Goal: Task Accomplishment & Management: Complete application form

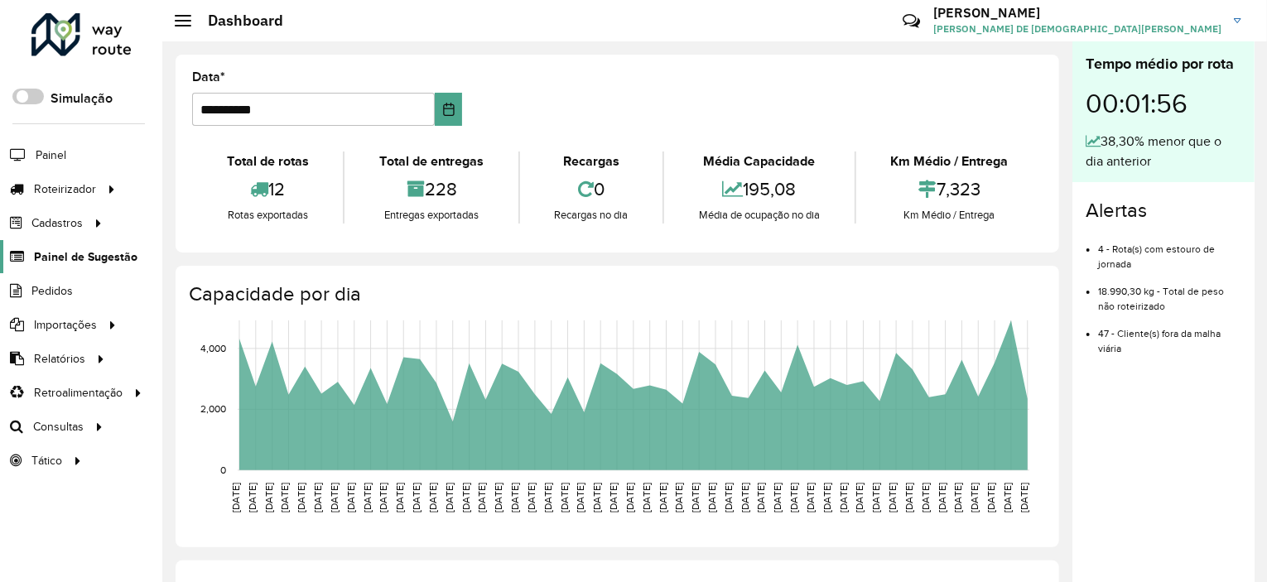
click at [61, 264] on link "Painel de Sugestão" at bounding box center [68, 256] width 137 height 33
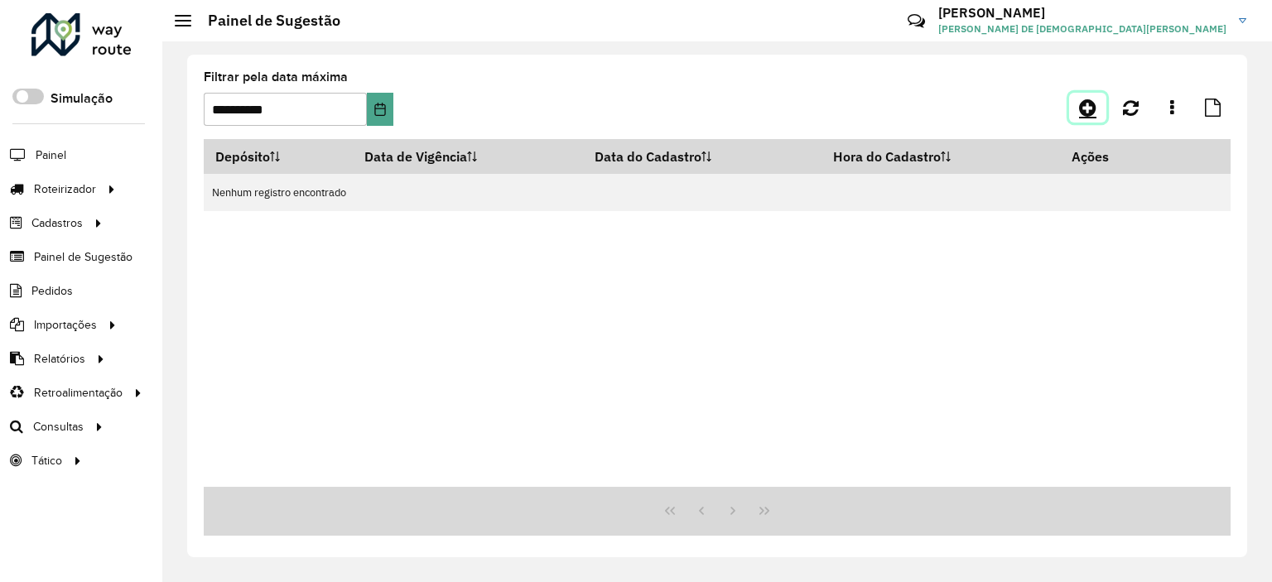
click at [1097, 101] on link at bounding box center [1087, 108] width 37 height 30
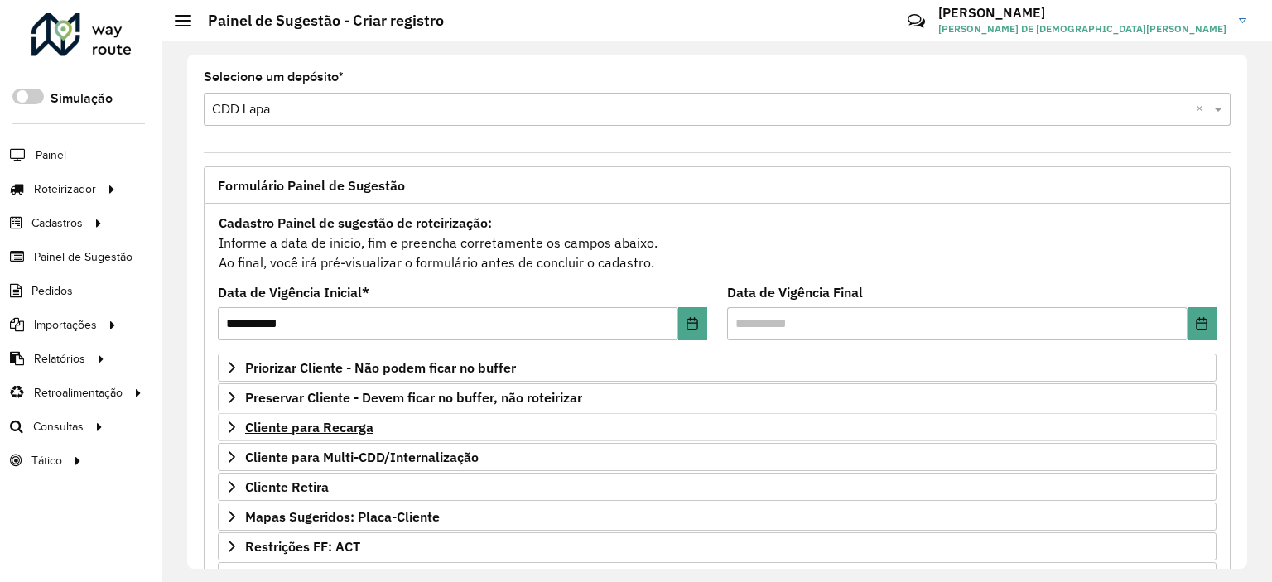
scroll to position [166, 0]
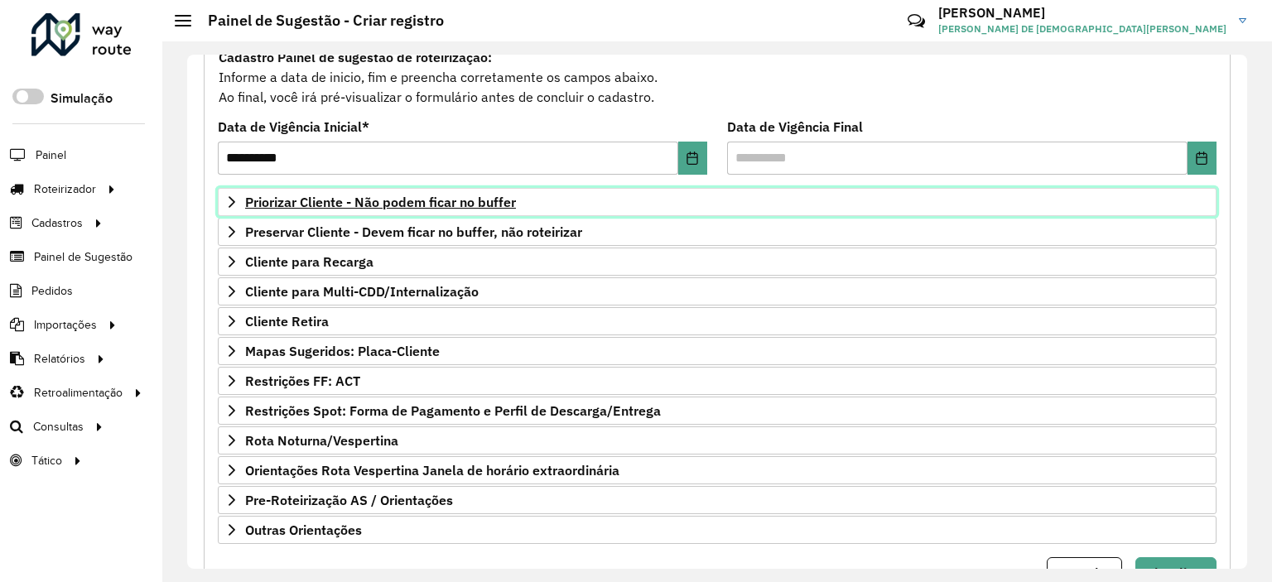
click at [245, 201] on span "Priorizar Cliente - Não podem ficar no buffer" at bounding box center [380, 201] width 271 height 13
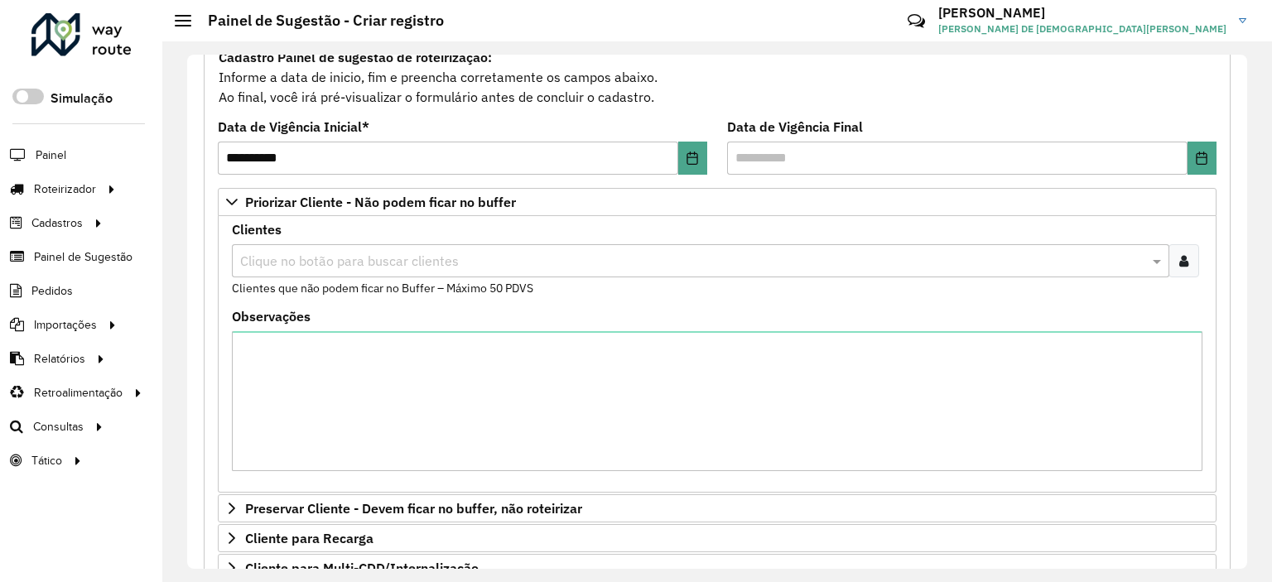
click at [320, 264] on input "text" at bounding box center [692, 262] width 912 height 20
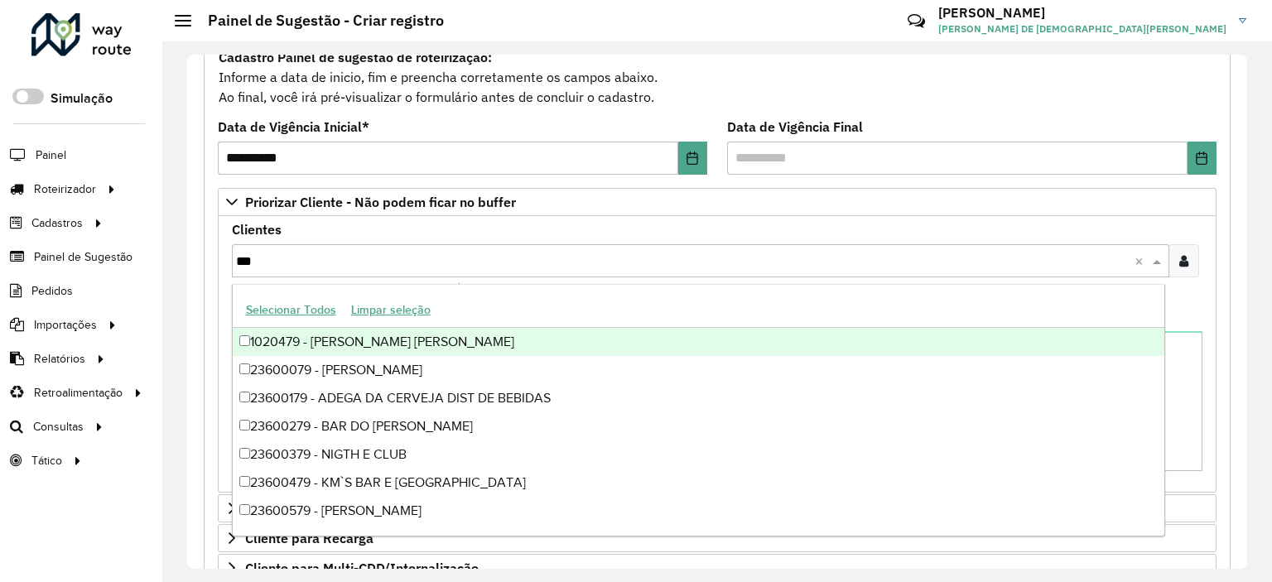
type input "****"
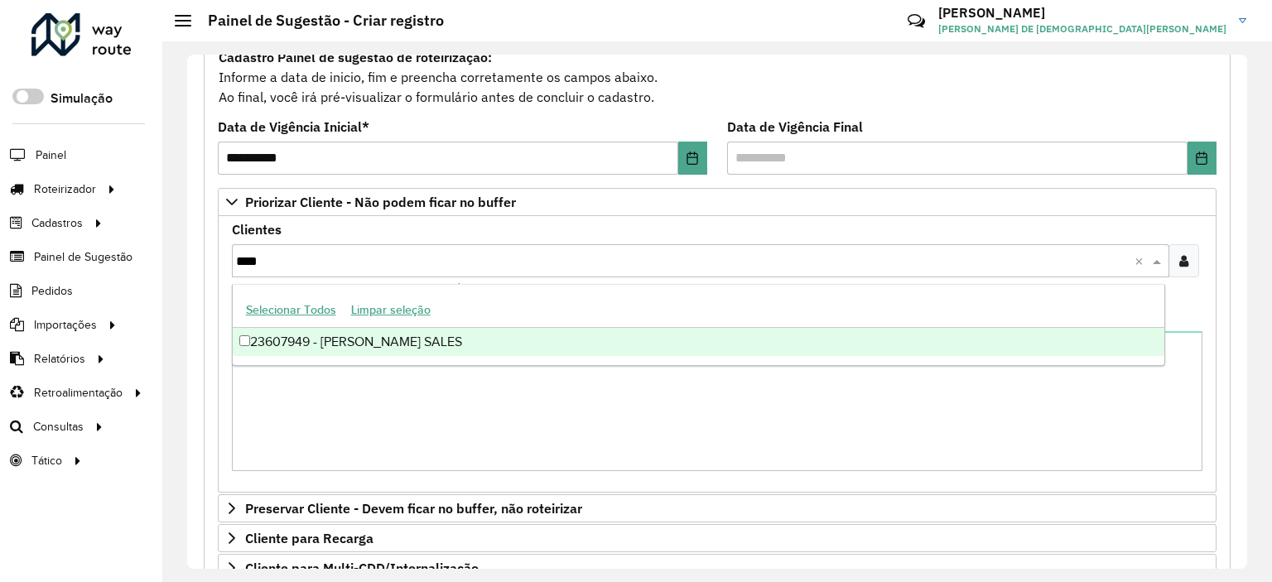
click at [271, 343] on div "23607949 - JAILTON VIEIRA SALES" at bounding box center [698, 342] width 931 height 28
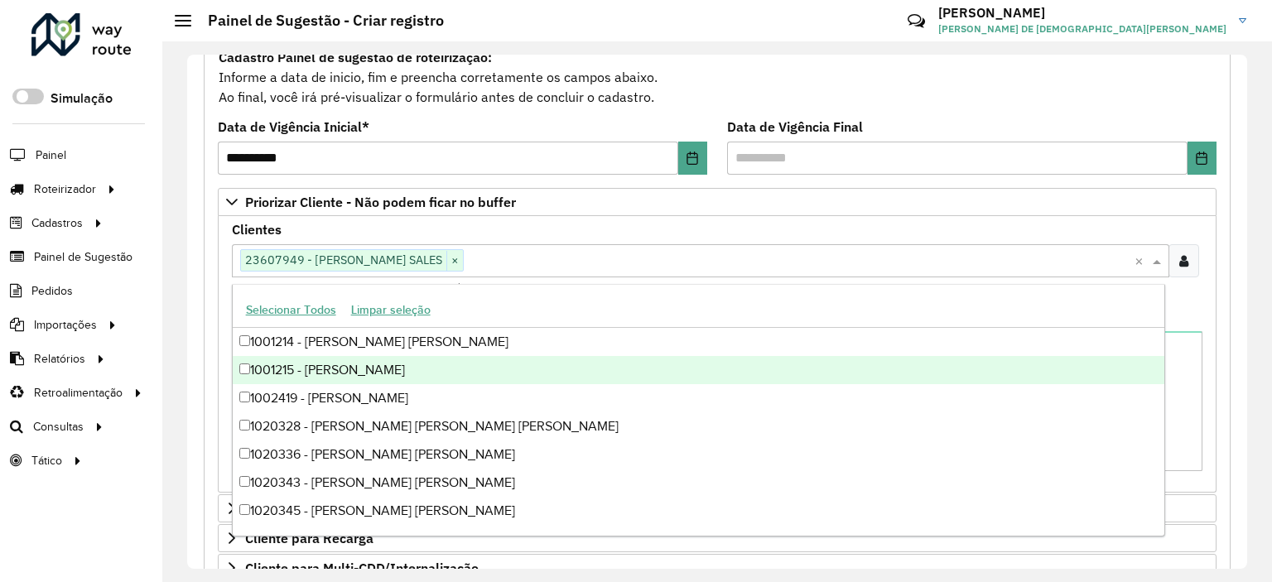
click at [194, 297] on div "**********" at bounding box center [717, 444] width 1046 height 886
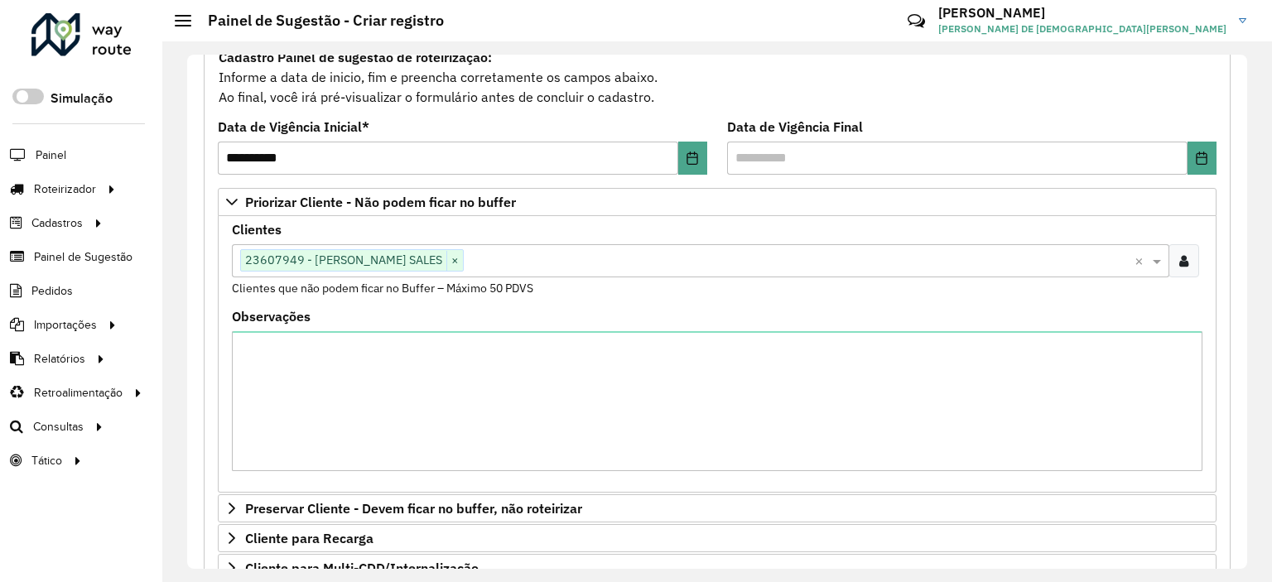
click at [543, 256] on input "text" at bounding box center [799, 262] width 671 height 20
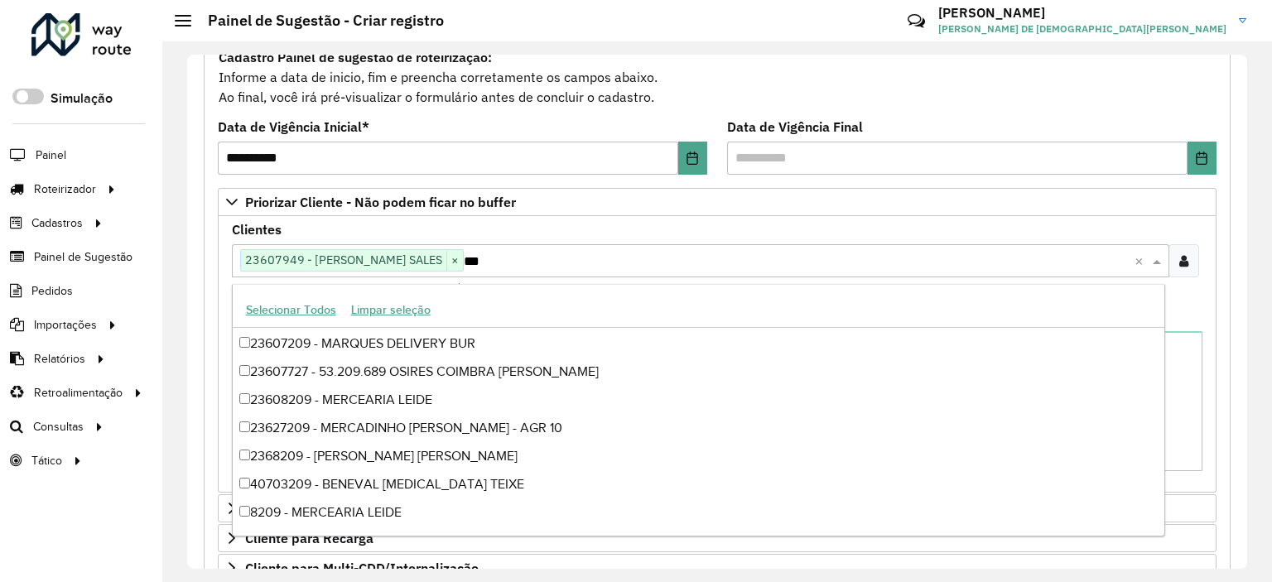
scroll to position [195, 0]
type input "****"
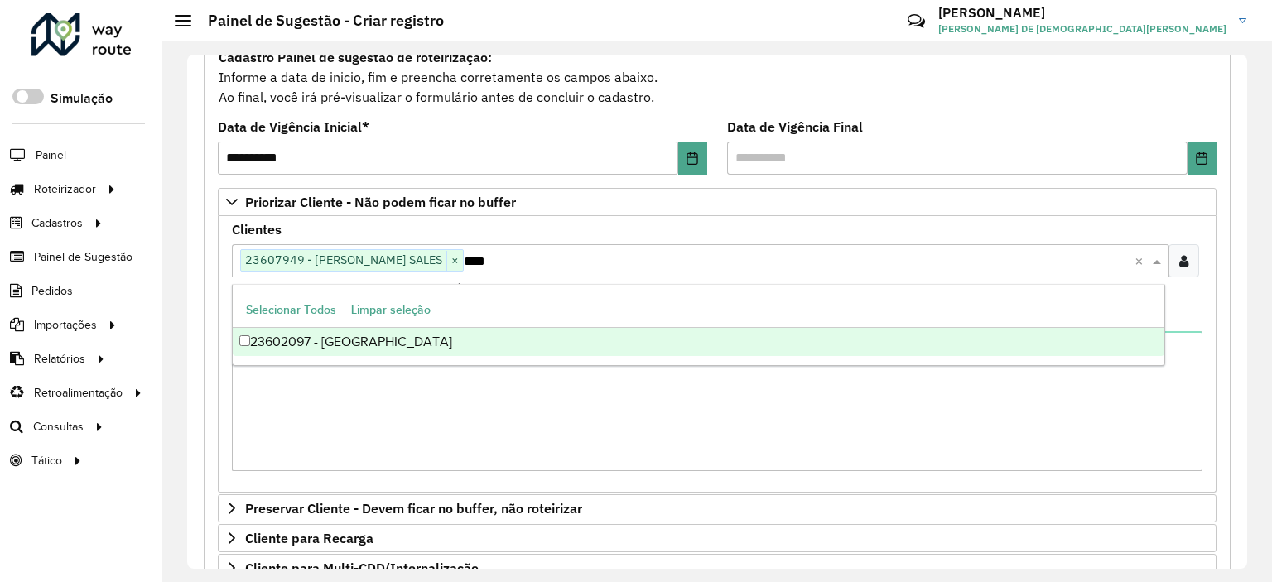
click at [445, 346] on div "23602097 - BAR DO VALDETO" at bounding box center [698, 342] width 931 height 28
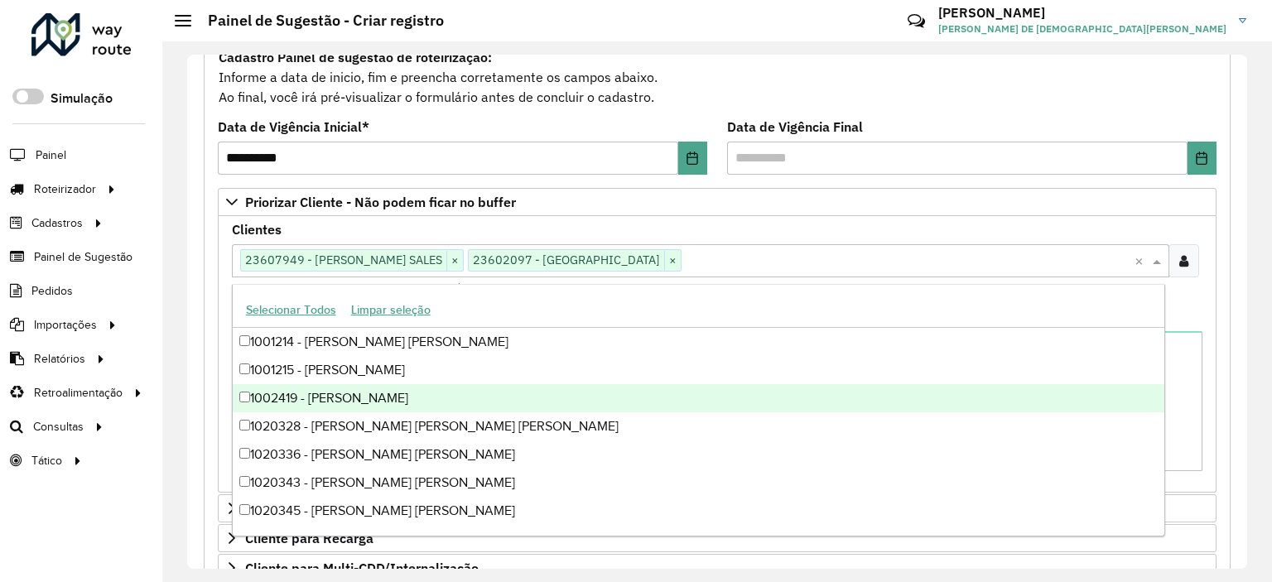
scroll to position [248, 0]
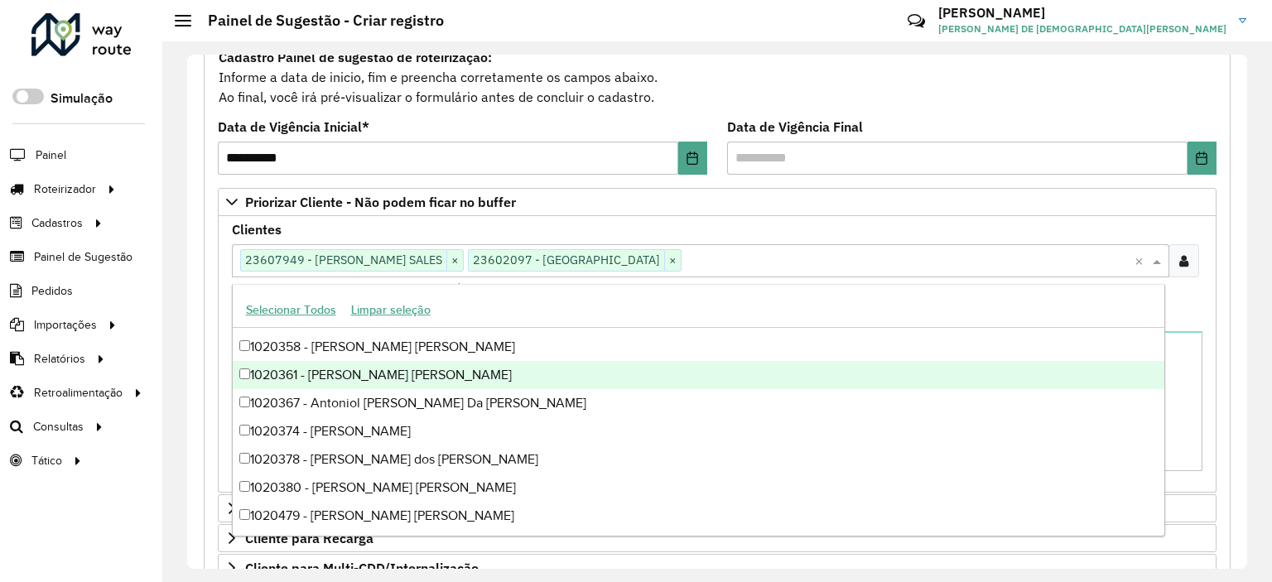
click at [1039, 224] on div "Clientes Clique no botão para buscar clientes 23607949 - JAILTON VIEIRA SALES ×…" at bounding box center [717, 261] width 970 height 74
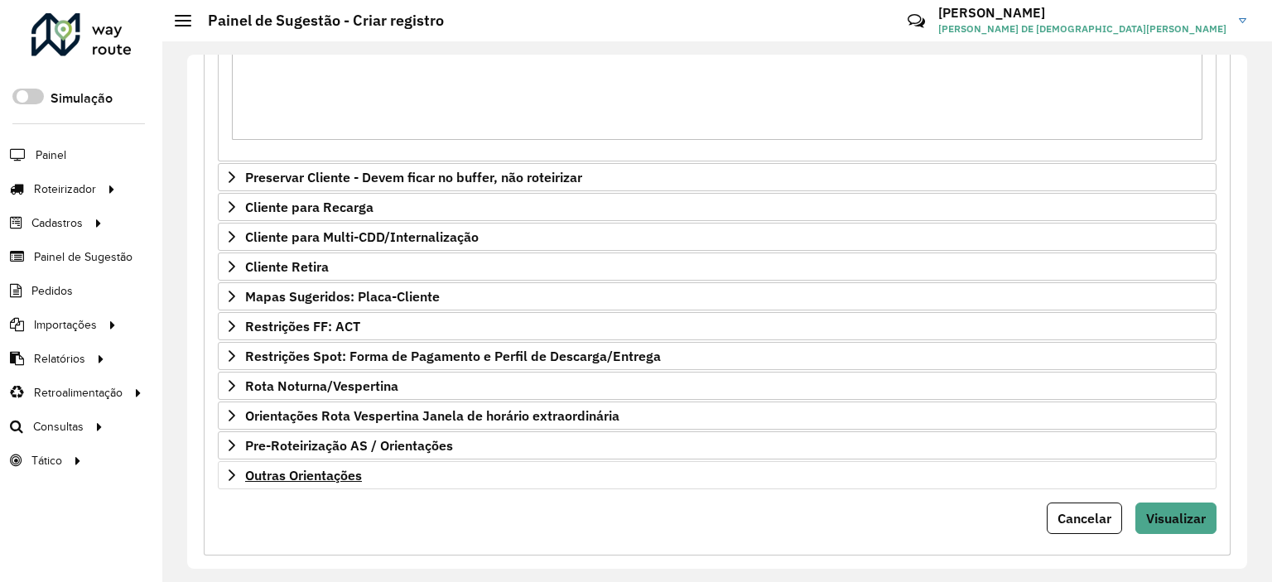
scroll to position [514, 0]
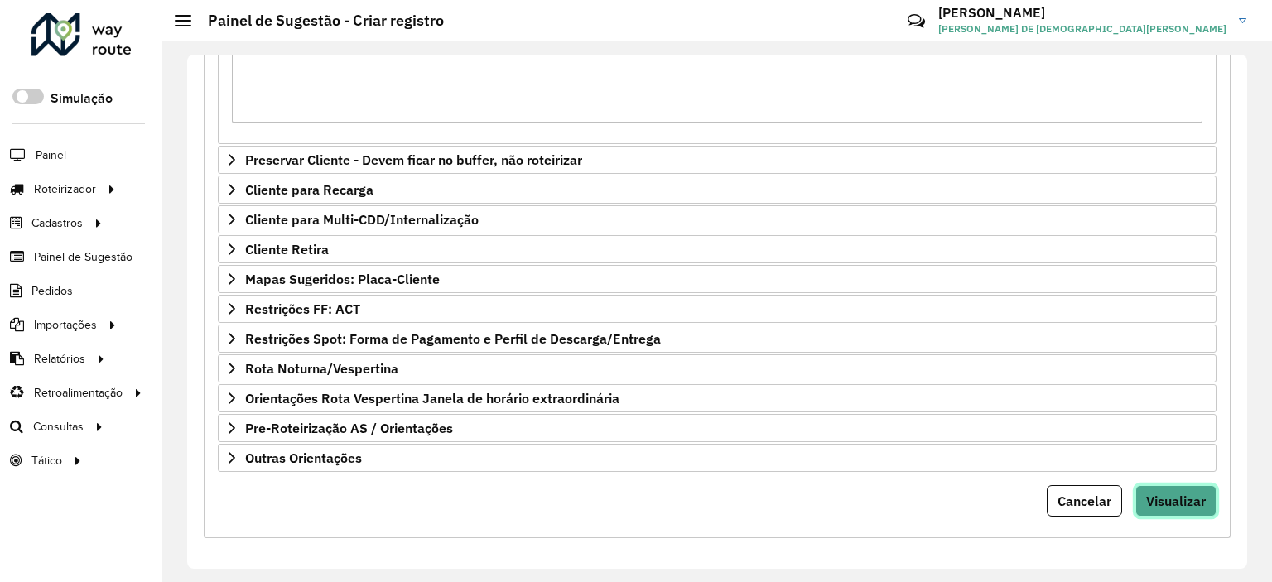
click at [1178, 493] on span "Visualizar" at bounding box center [1176, 501] width 60 height 17
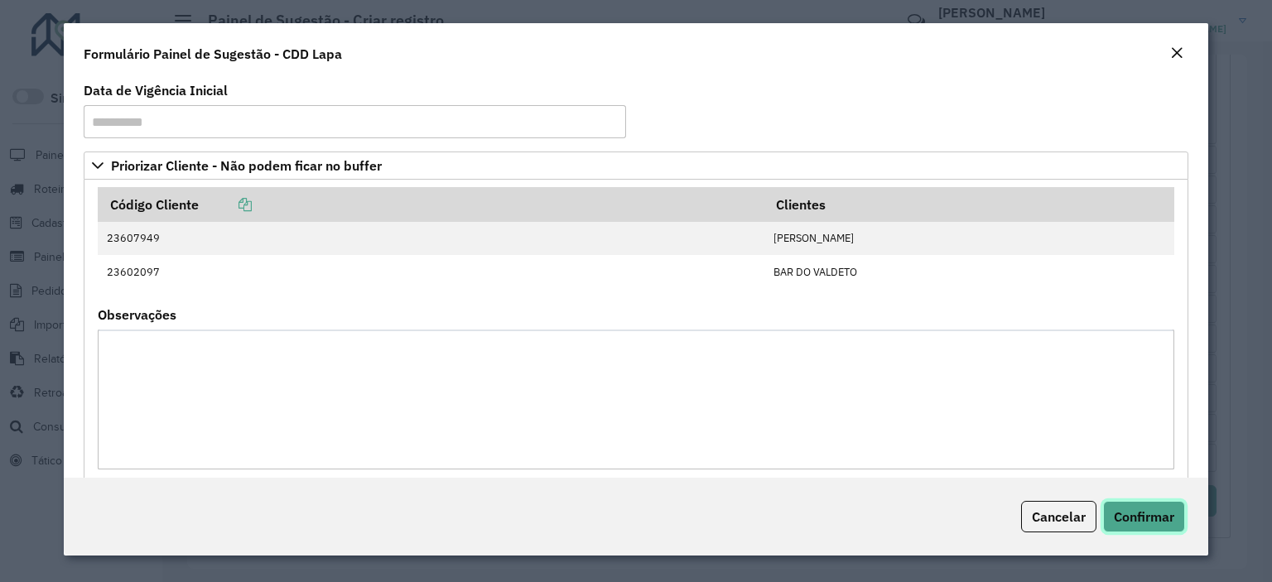
click at [1159, 514] on span "Confirmar" at bounding box center [1143, 516] width 60 height 17
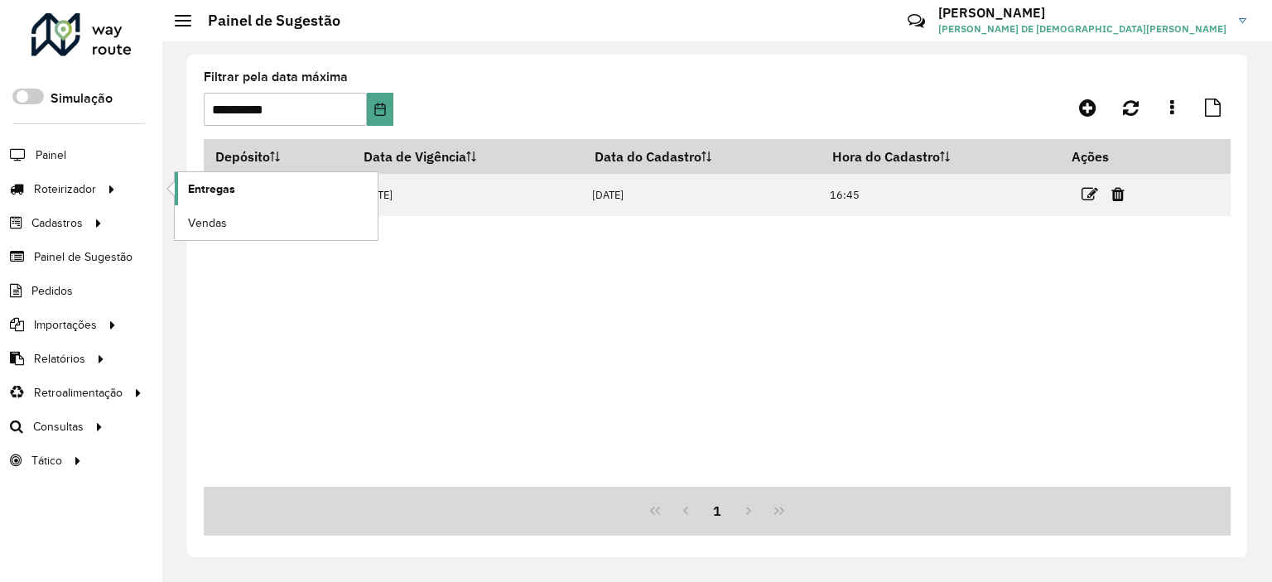
click at [185, 184] on link "Entregas" at bounding box center [276, 188] width 203 height 33
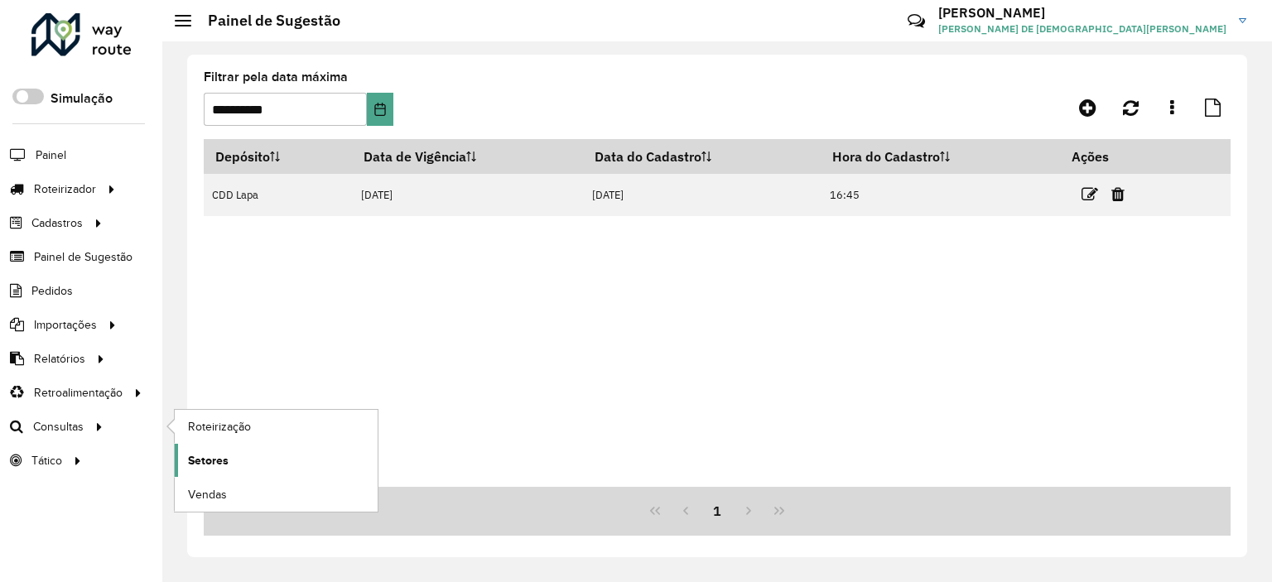
click at [267, 449] on link "Setores" at bounding box center [276, 460] width 203 height 33
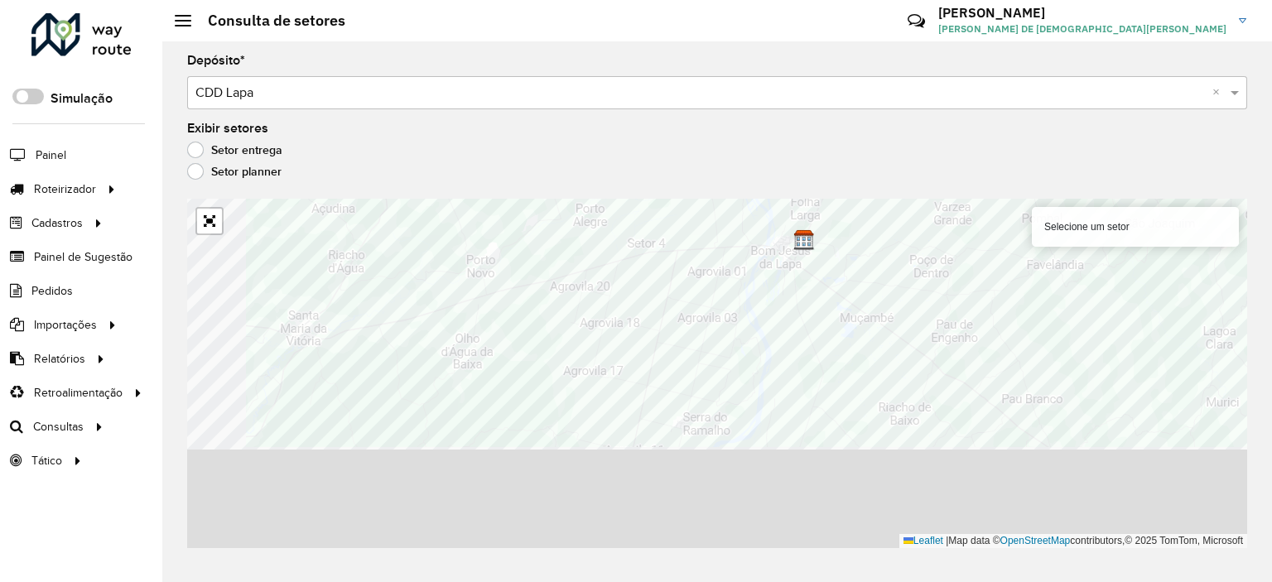
click at [1056, 211] on div "Selecione um setor Leaflet | Map data © OpenStreetMap contributors,© 2025 TomTo…" at bounding box center [717, 373] width 1060 height 349
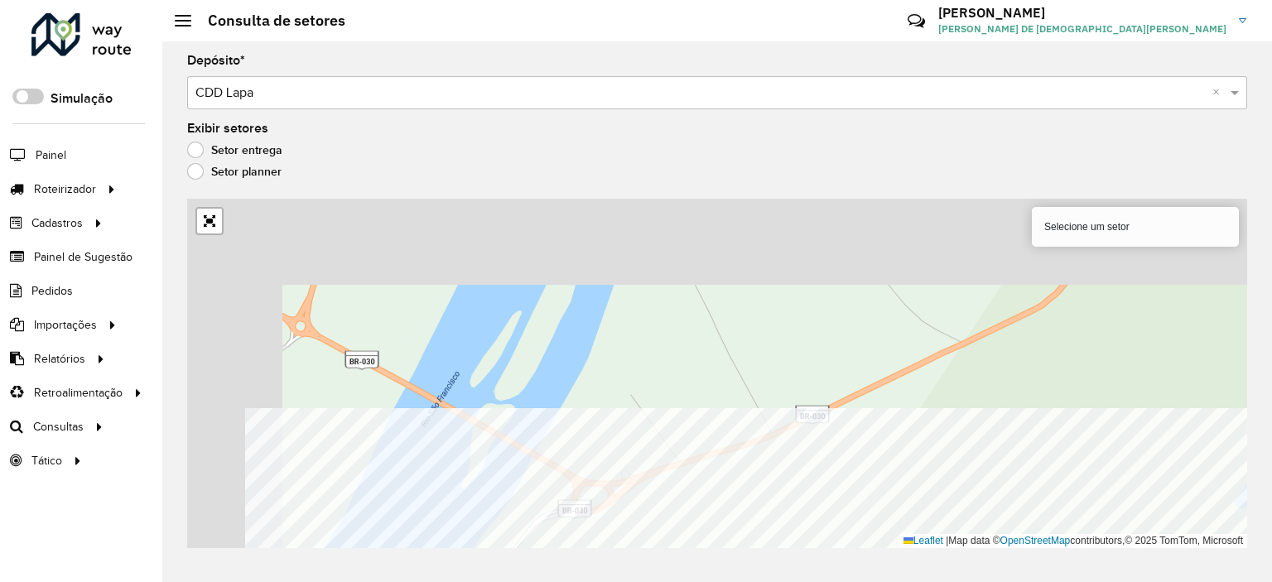
click at [793, 581] on html "Aguarde... Pop-up bloqueado! Seu navegador bloqueou automáticamente a abertura …" at bounding box center [636, 291] width 1272 height 582
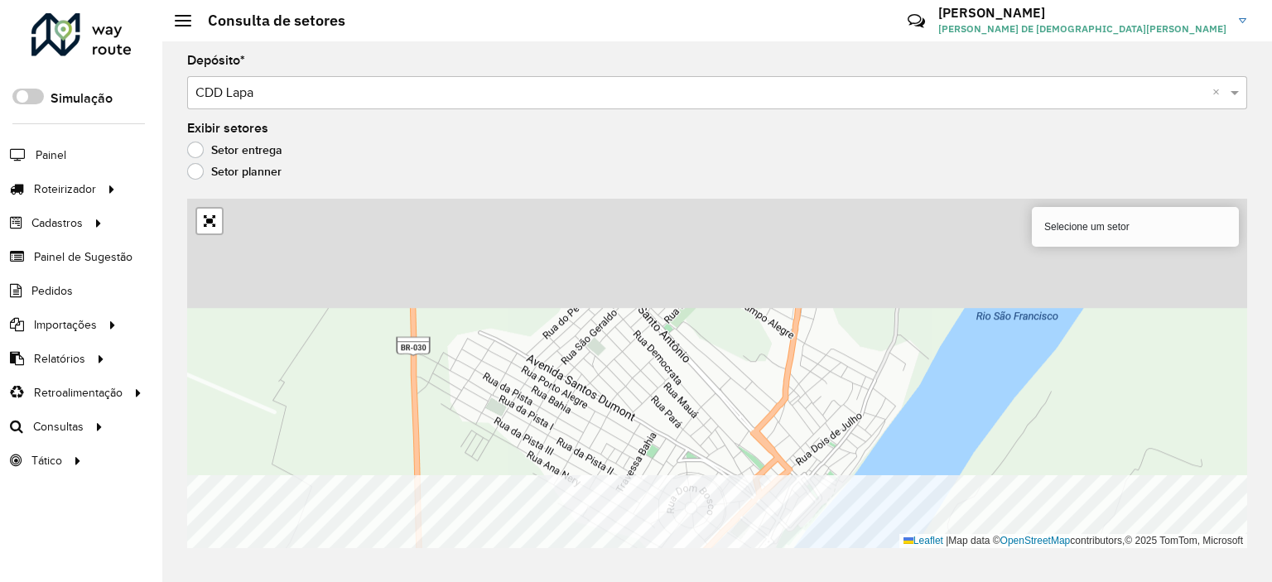
click at [709, 581] on html "Aguarde... Pop-up bloqueado! Seu navegador bloqueou automáticamente a abertura …" at bounding box center [636, 291] width 1272 height 582
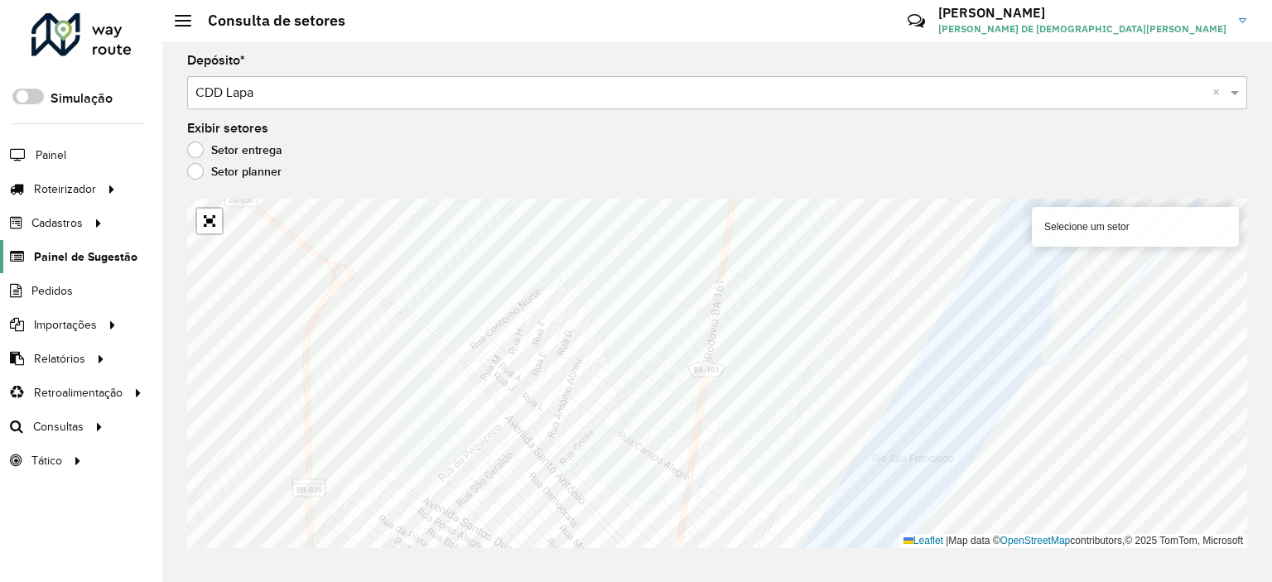
click at [55, 250] on span "Painel de Sugestão" at bounding box center [85, 256] width 103 height 17
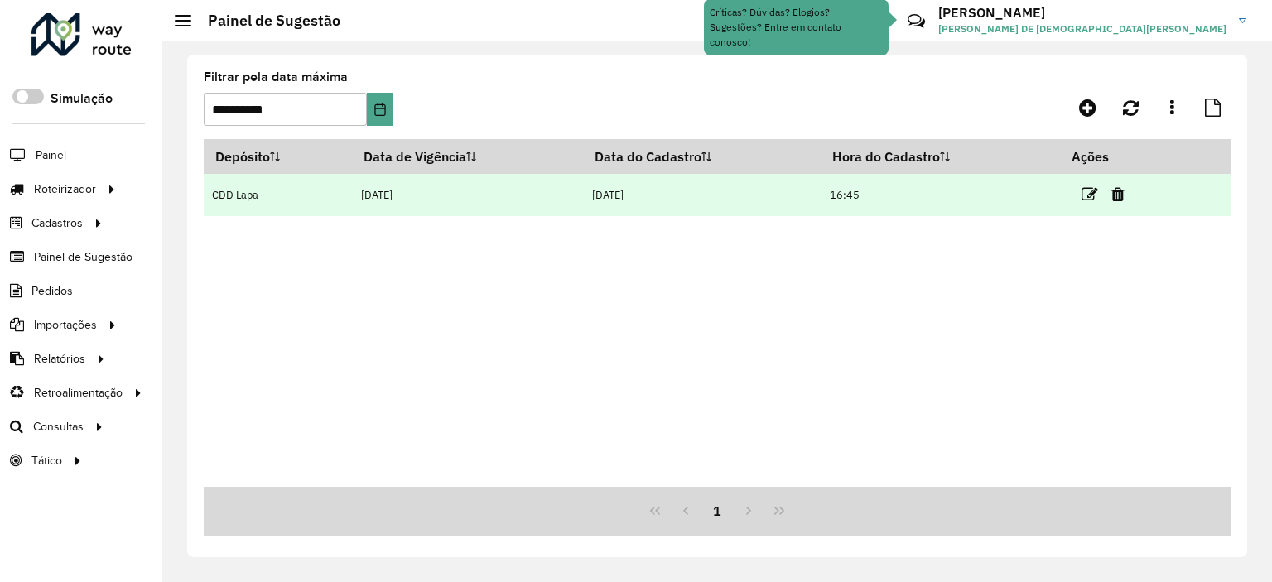
click at [1096, 185] on link at bounding box center [1089, 194] width 17 height 22
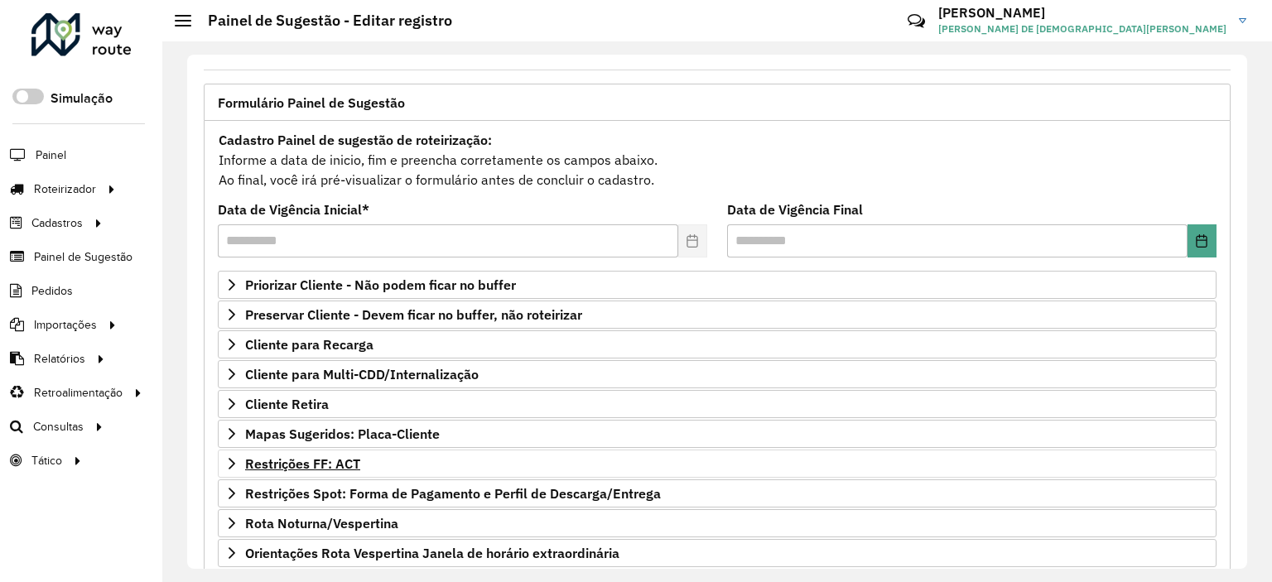
scroll to position [237, 0]
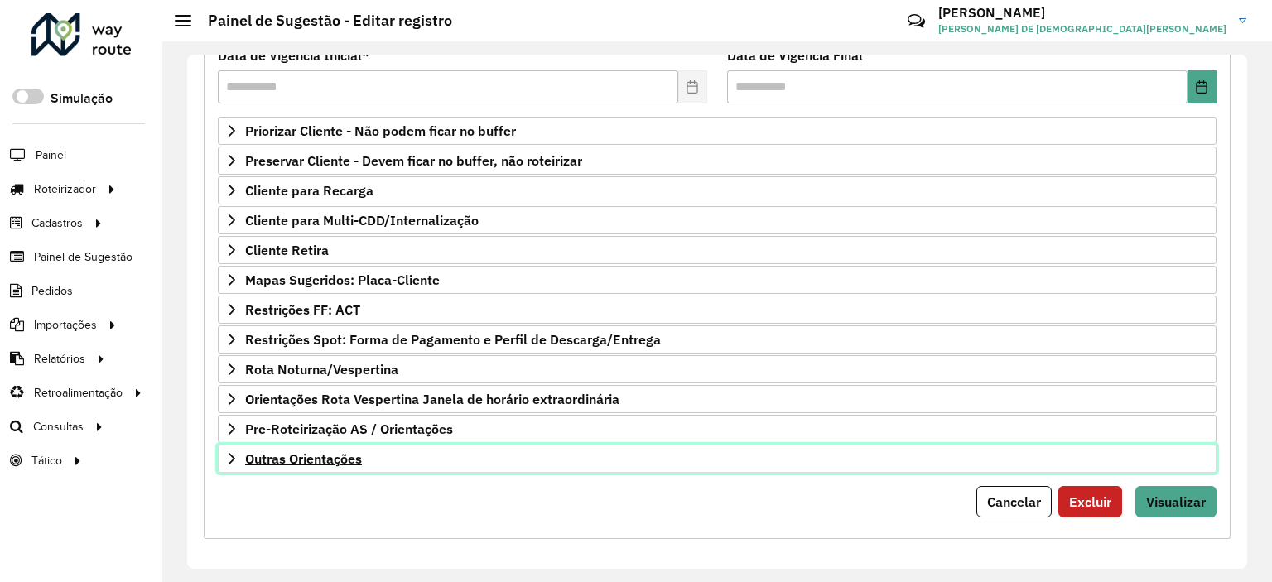
click at [236, 454] on icon at bounding box center [231, 458] width 13 height 13
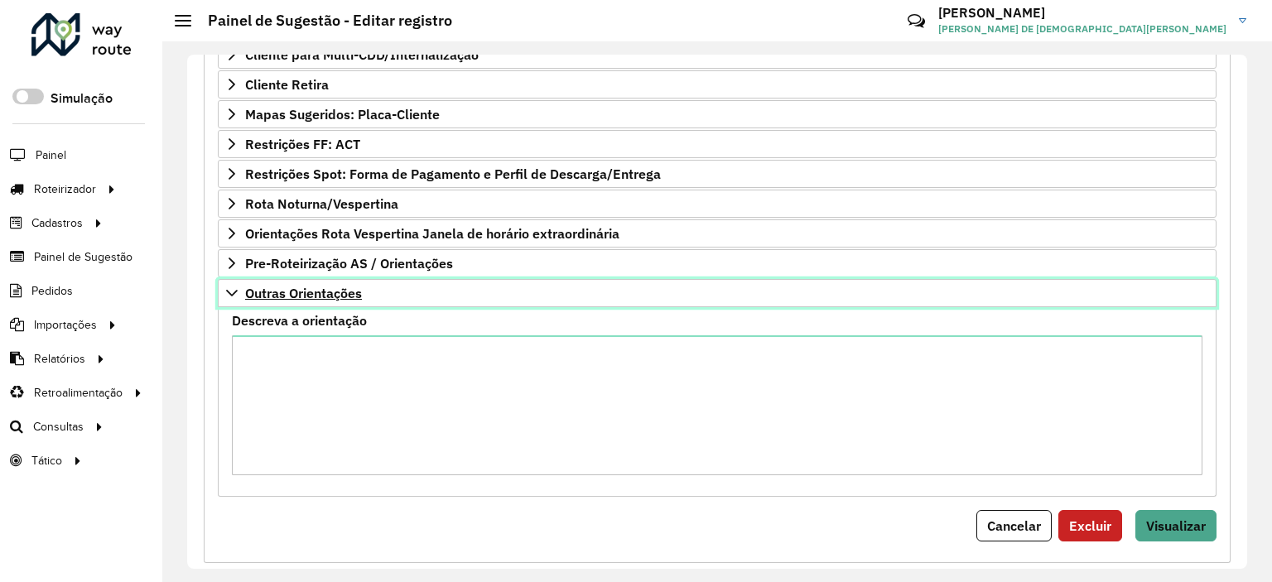
scroll to position [427, 0]
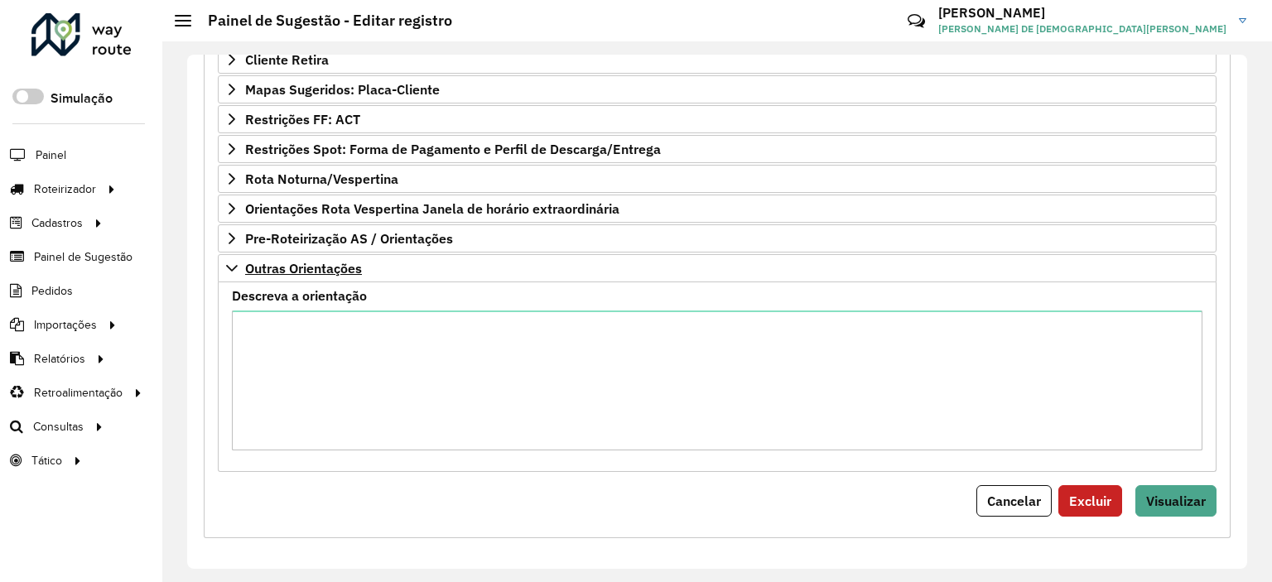
click at [397, 303] on div "Descreva a orientação" at bounding box center [717, 370] width 970 height 161
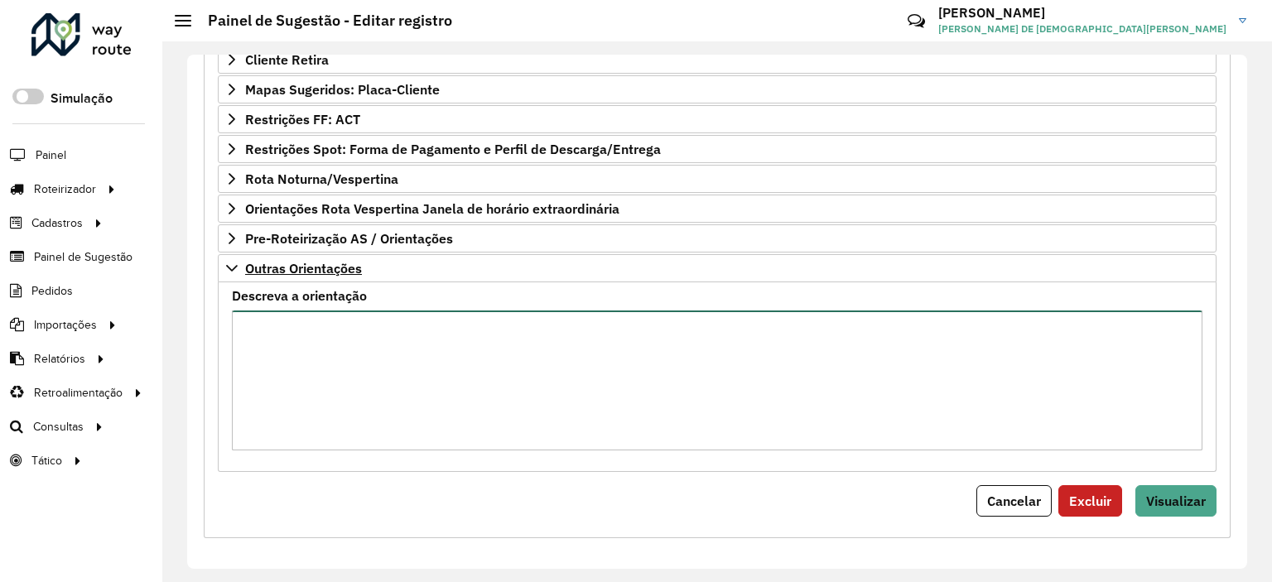
click at [418, 325] on textarea "Descreva a orientação" at bounding box center [717, 380] width 970 height 140
paste textarea "********"
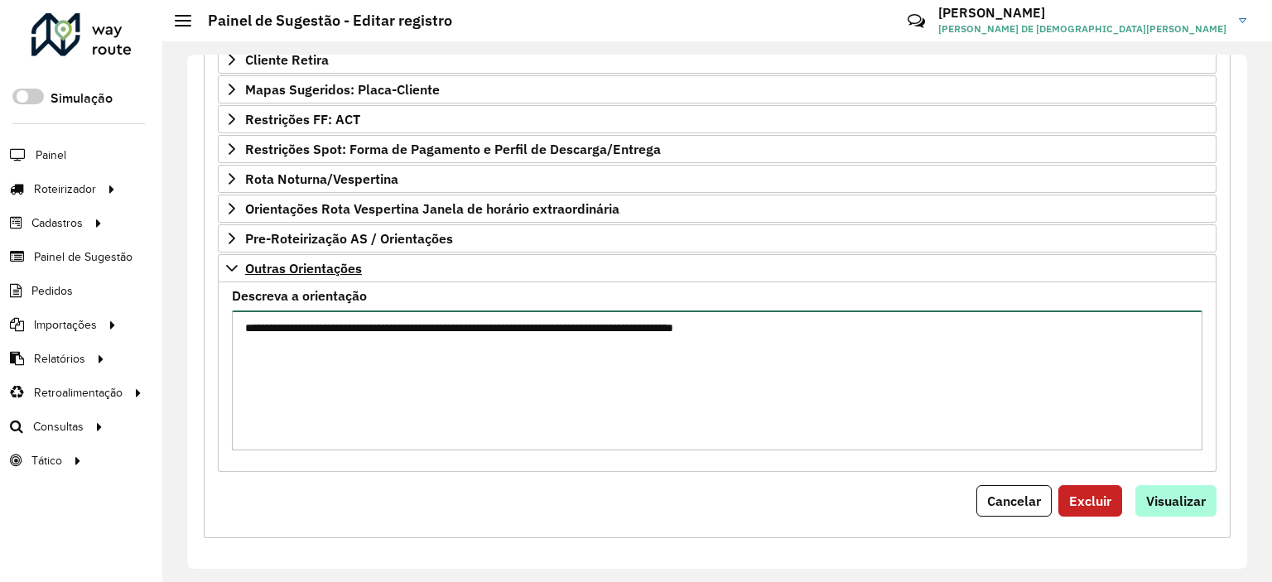
type textarea "**********"
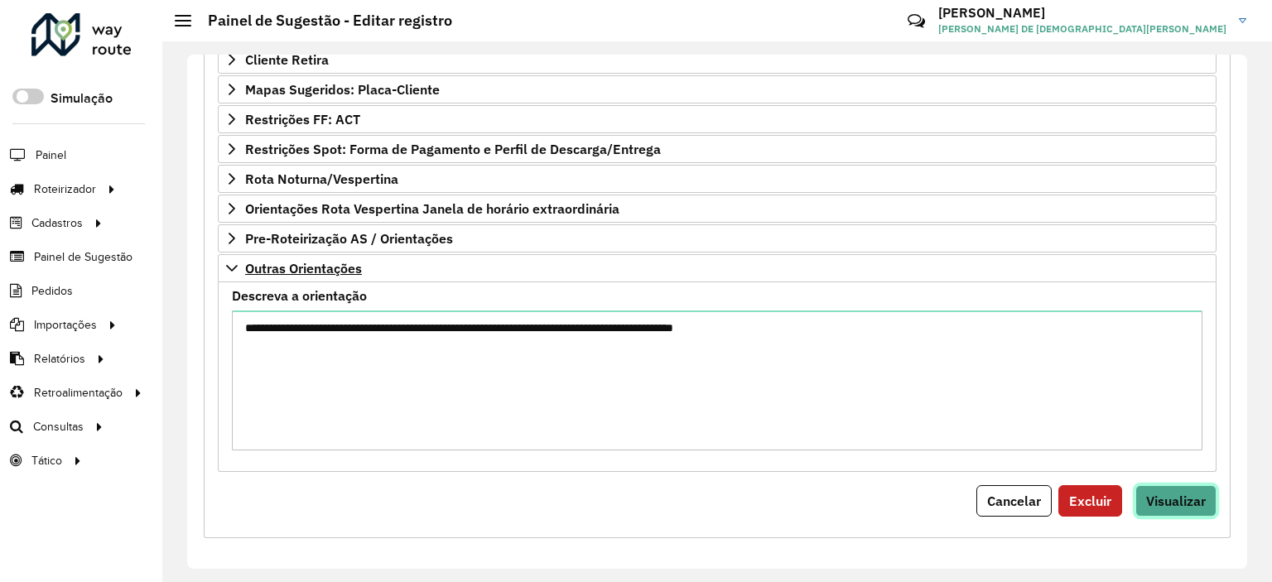
click at [1186, 495] on span "Visualizar" at bounding box center [1176, 501] width 60 height 17
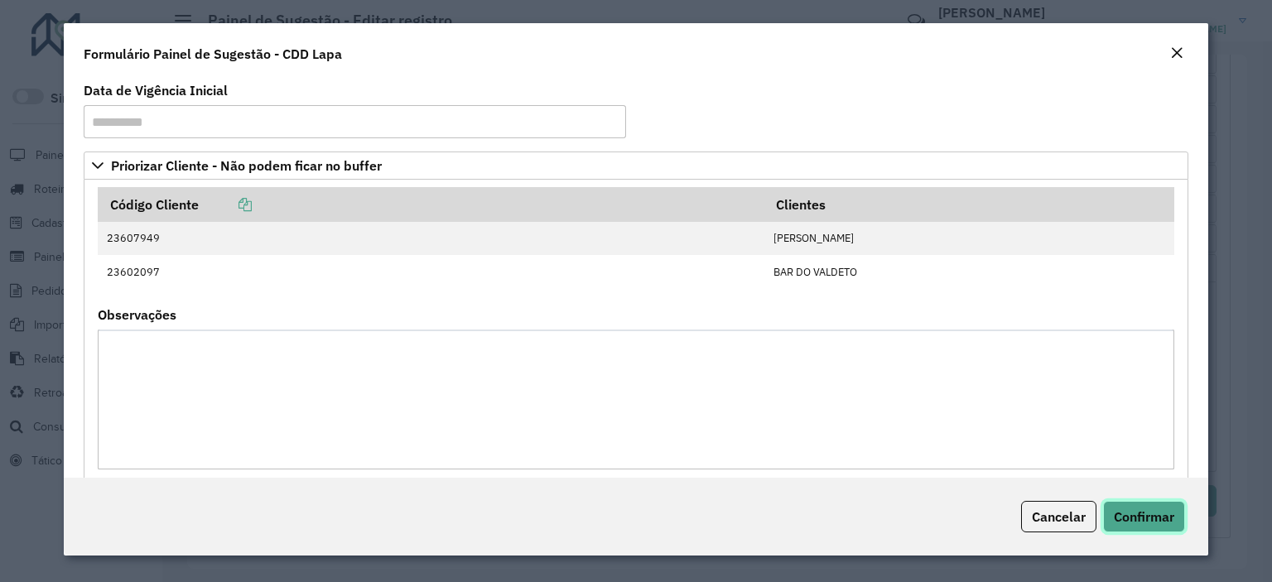
click at [1162, 520] on span "Confirmar" at bounding box center [1143, 516] width 60 height 17
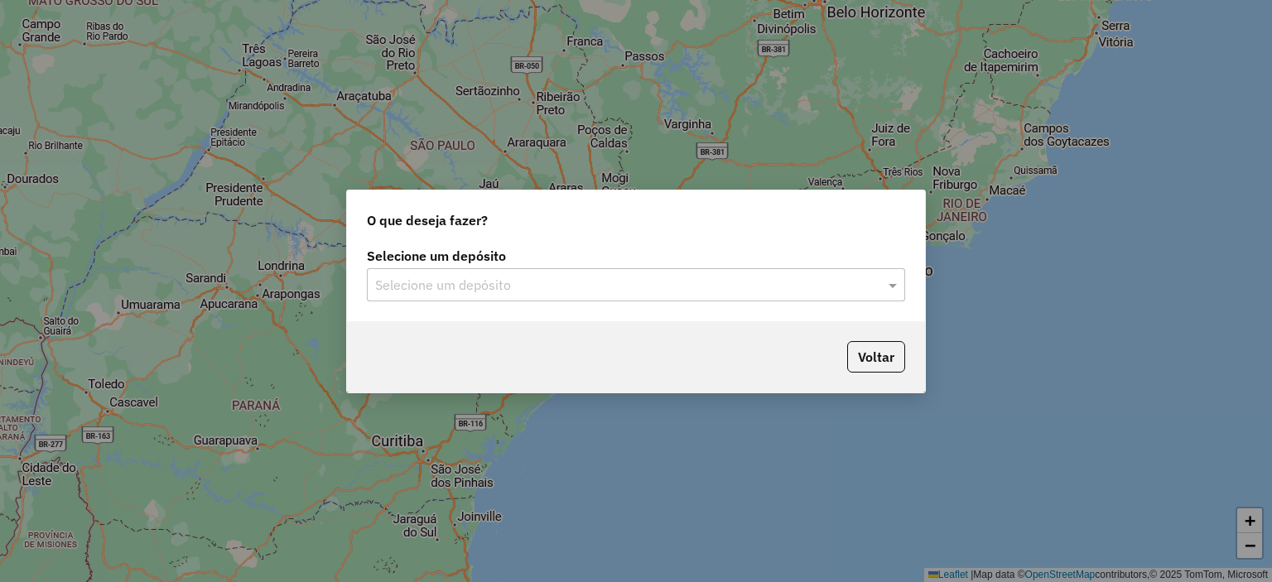
click at [629, 244] on div "Selecione um depósito Selecione um depósito" at bounding box center [636, 282] width 578 height 78
click at [639, 258] on label "Selecione um depósito" at bounding box center [636, 256] width 538 height 20
click at [541, 294] on input "text" at bounding box center [619, 286] width 488 height 20
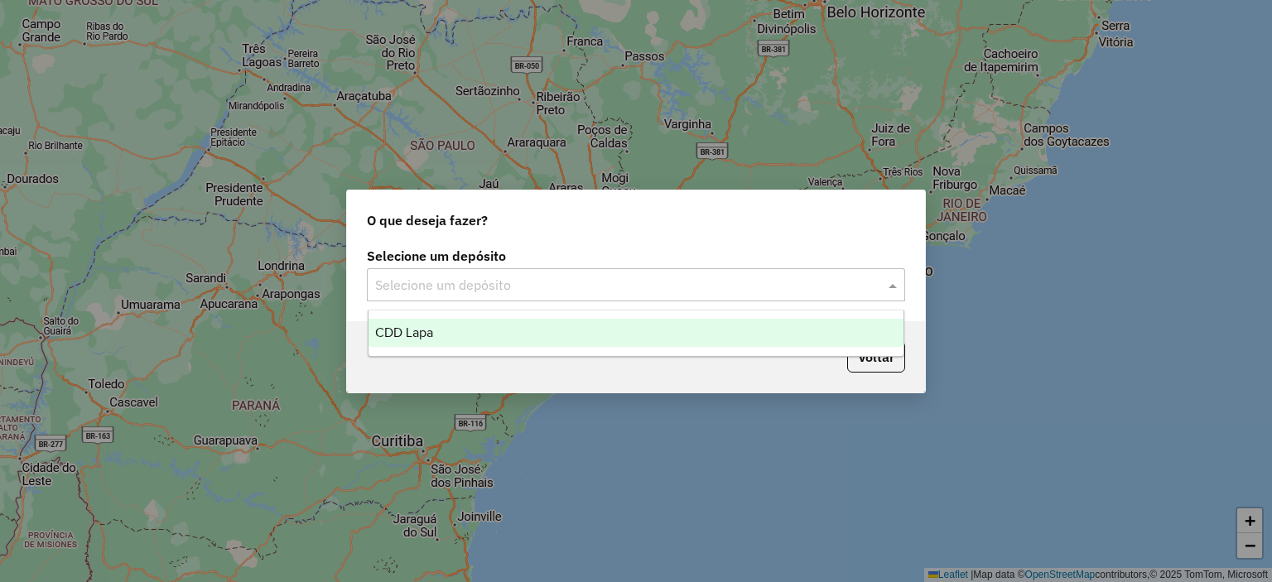
click at [520, 330] on div "CDD Lapa" at bounding box center [636, 333] width 536 height 28
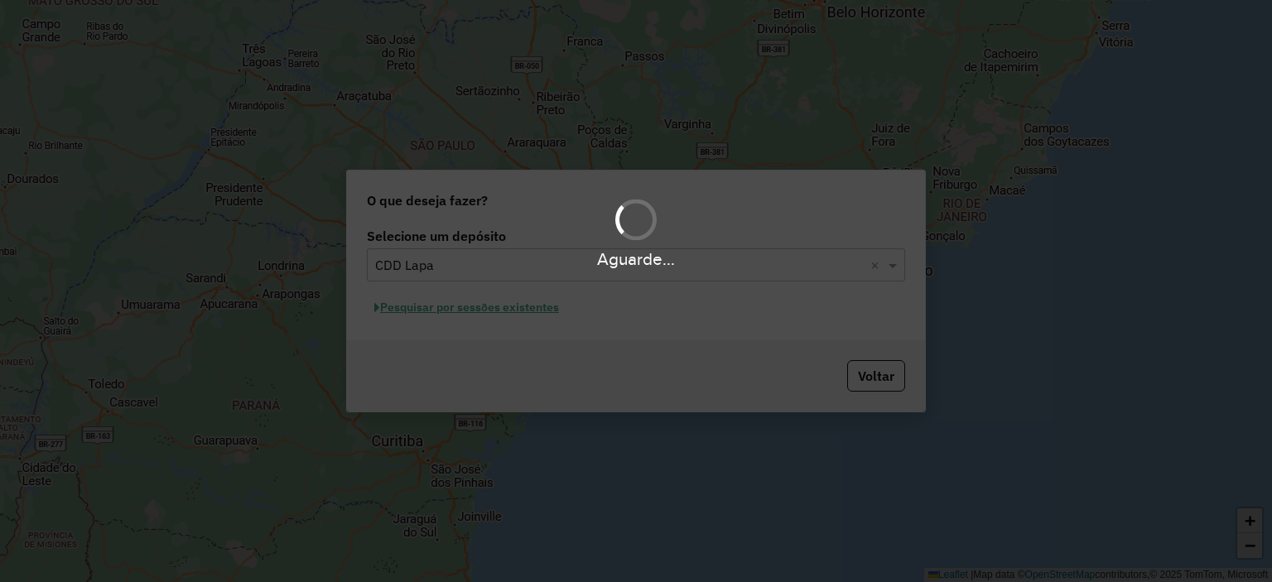
click at [543, 313] on div "Aguarde..." at bounding box center [636, 291] width 1272 height 582
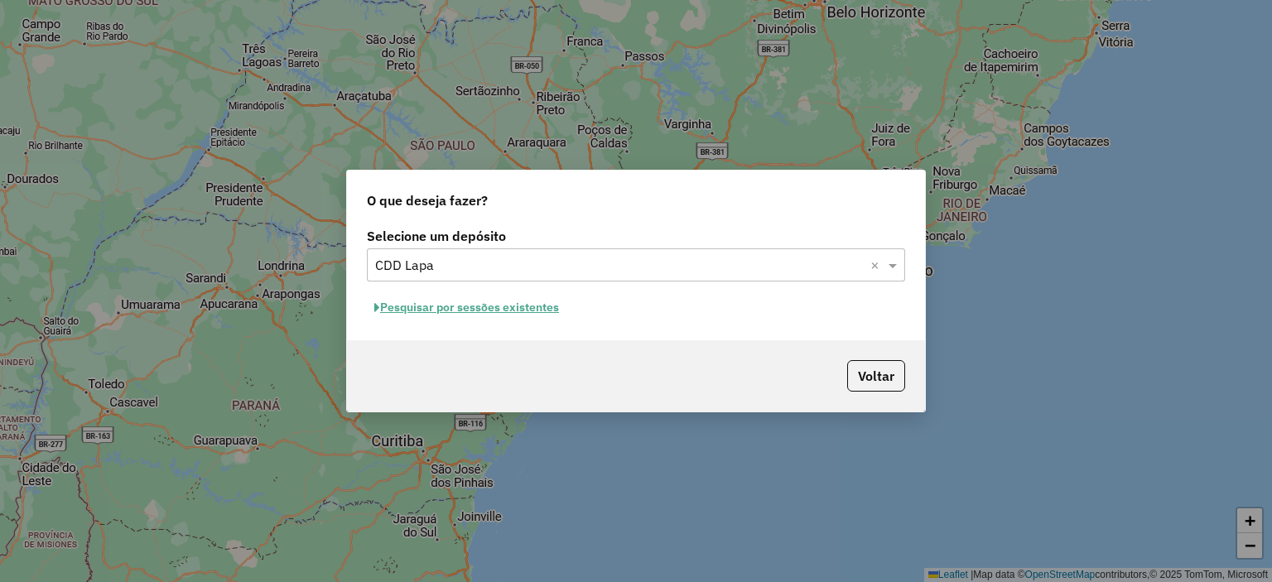
click at [533, 301] on button "Pesquisar por sessões existentes" at bounding box center [467, 308] width 200 height 26
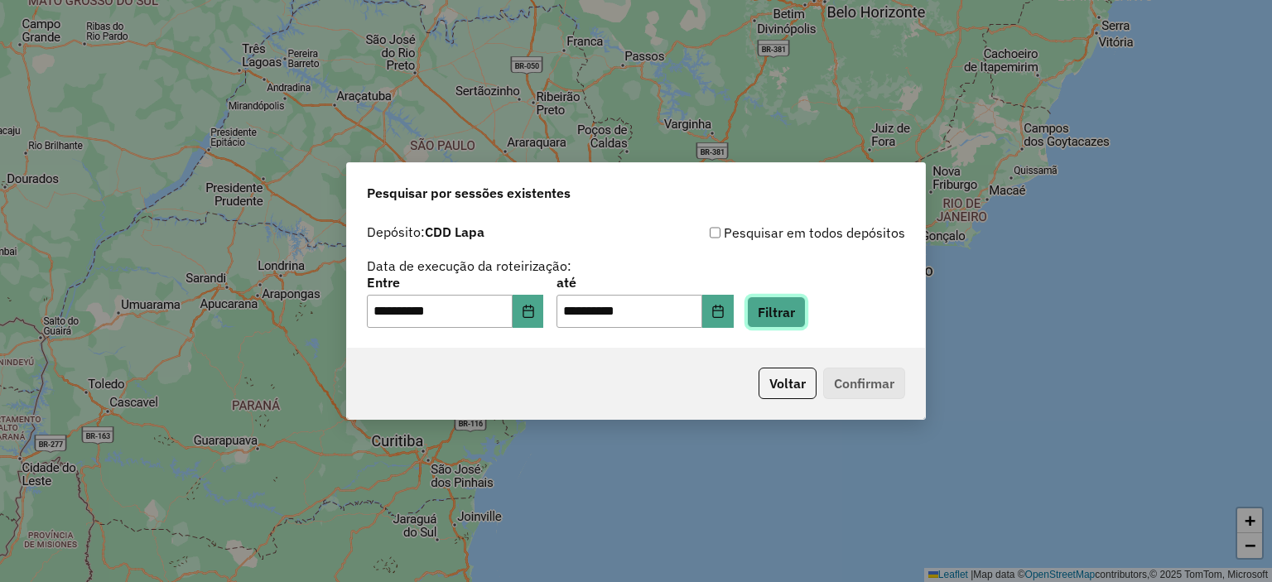
click at [775, 313] on button "Filtrar" at bounding box center [776, 311] width 59 height 31
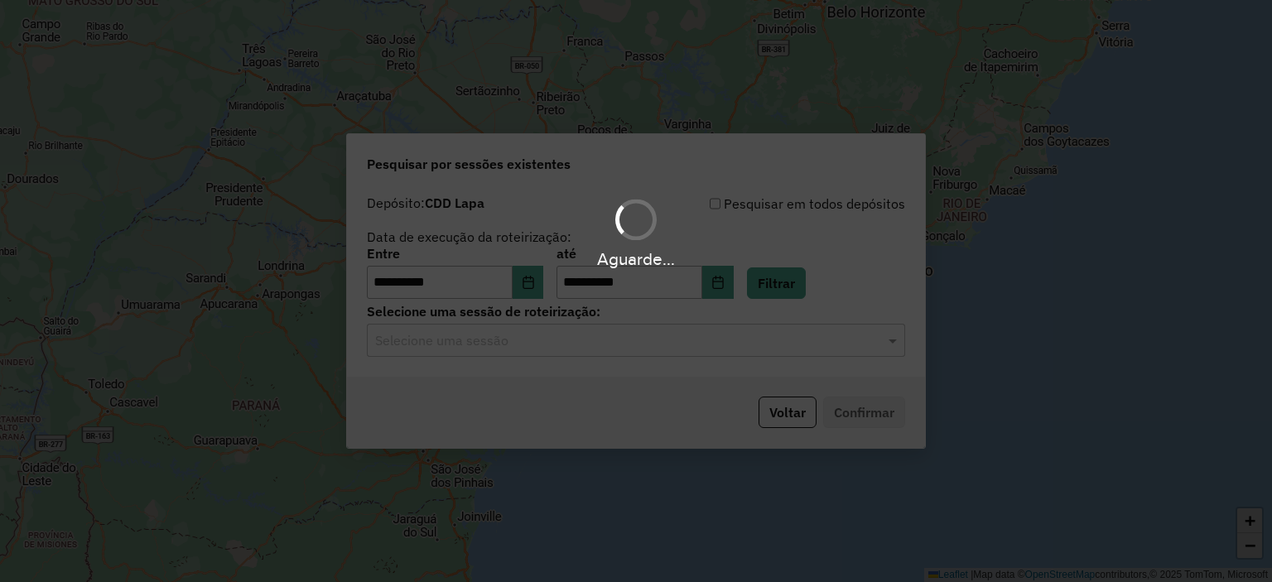
click at [499, 342] on hb-app "**********" at bounding box center [636, 291] width 1272 height 582
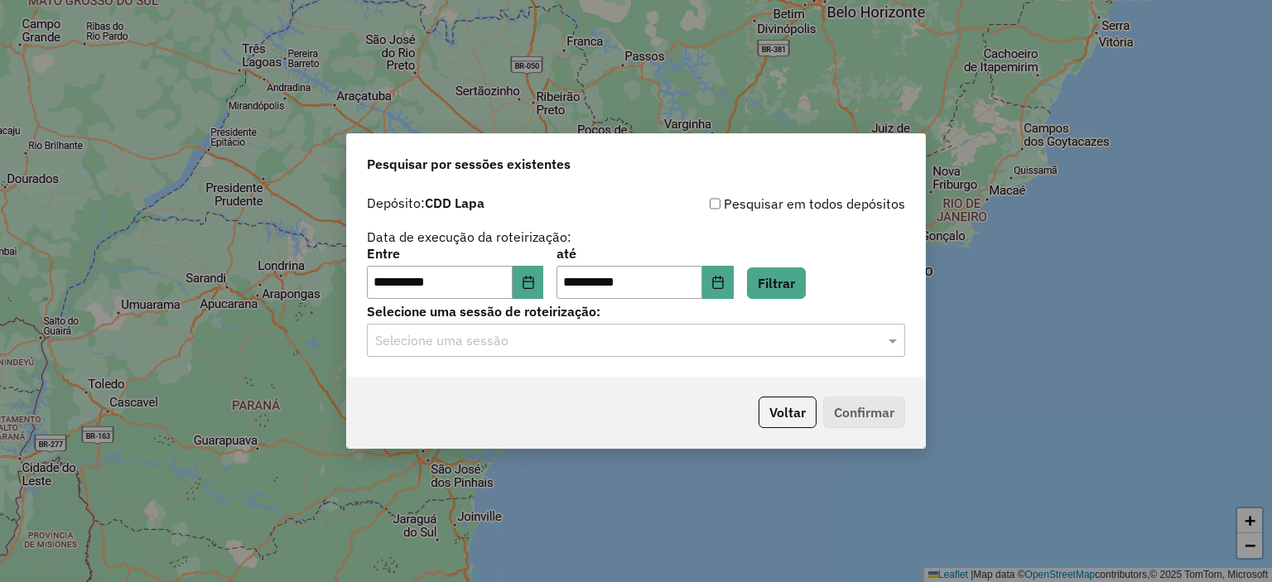
drag, startPoint x: 499, startPoint y: 342, endPoint x: 500, endPoint y: 353, distance: 10.8
click at [500, 342] on input "text" at bounding box center [619, 341] width 488 height 20
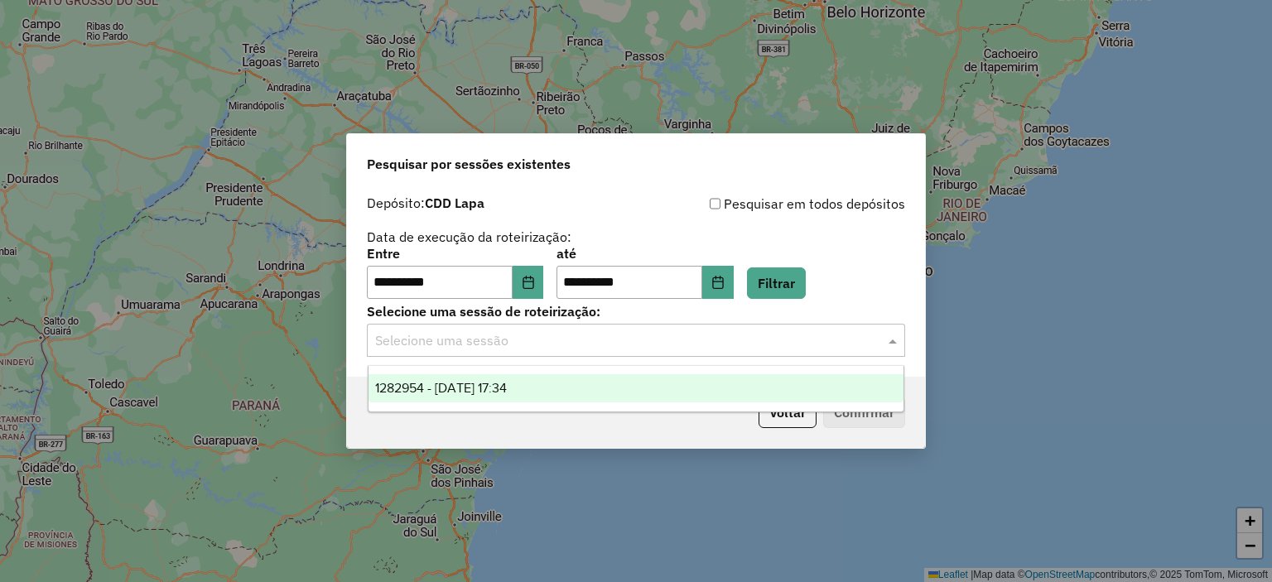
click at [471, 401] on div "1282954 - 26/09/2025 17:34" at bounding box center [636, 388] width 536 height 28
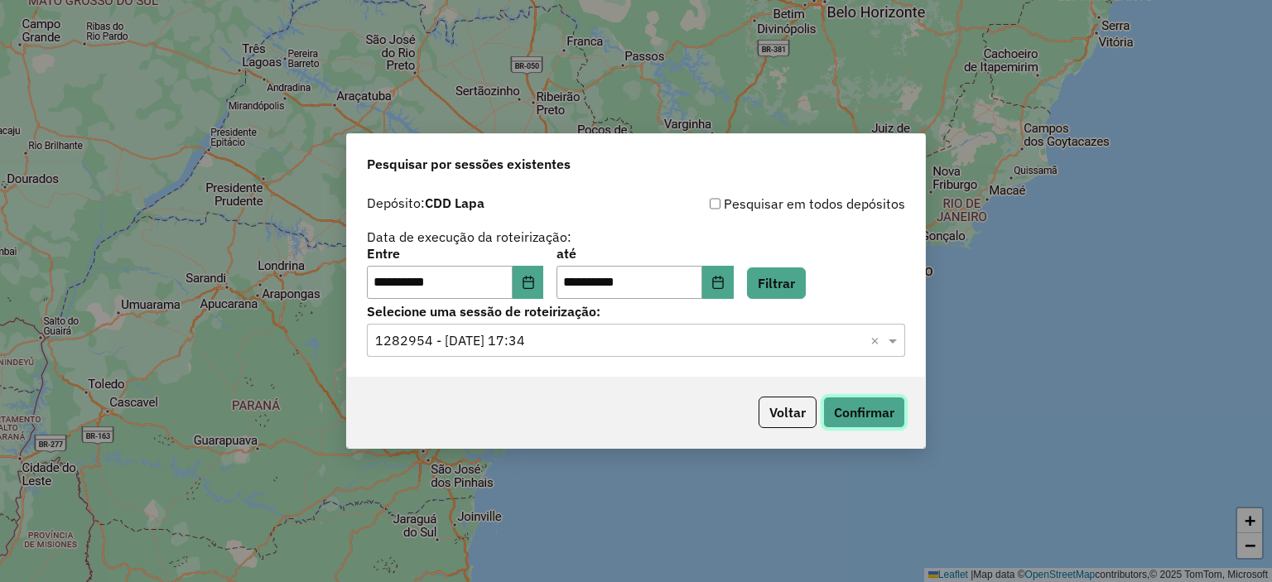
click at [897, 410] on button "Confirmar" at bounding box center [864, 412] width 82 height 31
click at [995, 54] on div "**********" at bounding box center [636, 291] width 1272 height 582
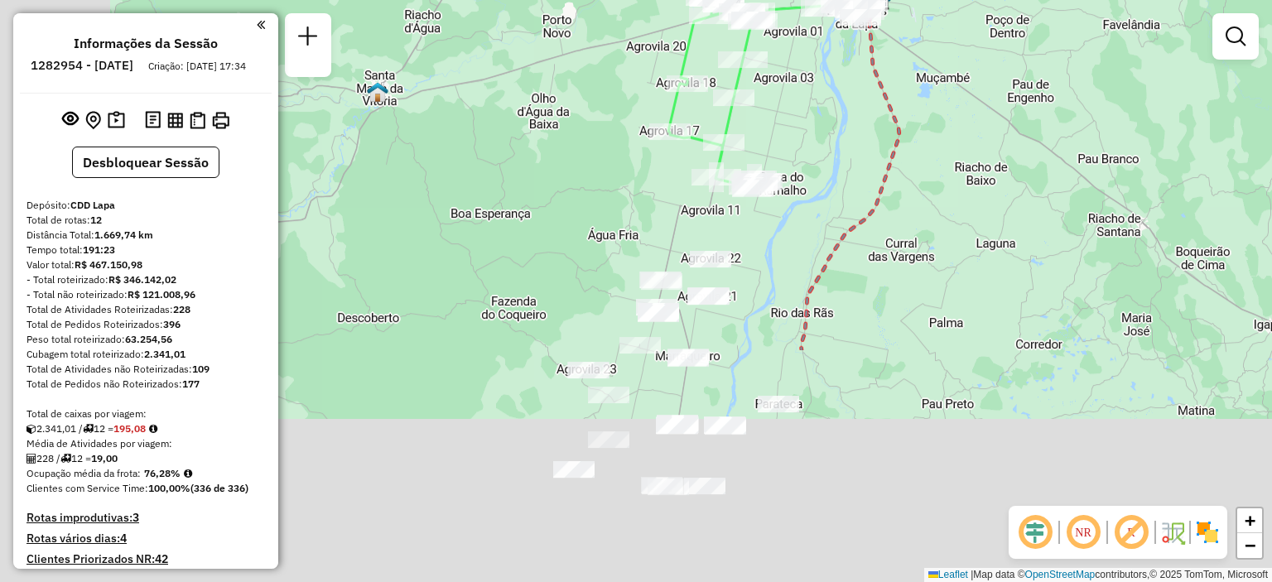
drag, startPoint x: 508, startPoint y: 413, endPoint x: 793, endPoint y: 70, distance: 446.3
click at [793, 70] on div "Janela de atendimento Grade de atendimento Capacidade Transportadoras Veículos …" at bounding box center [636, 291] width 1272 height 582
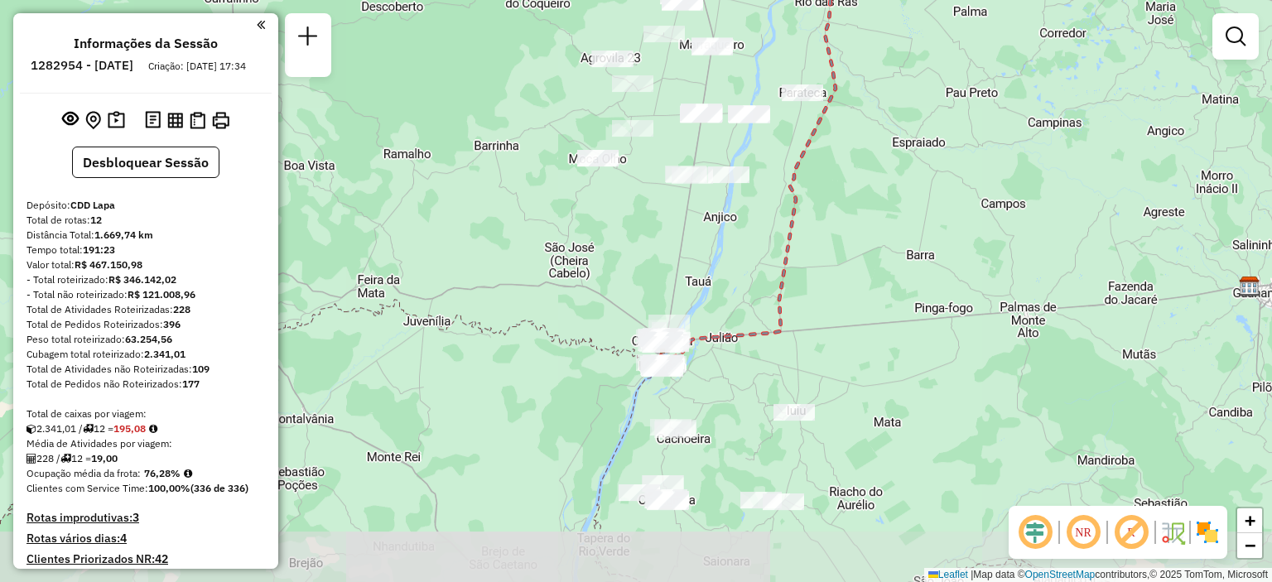
drag, startPoint x: 709, startPoint y: 449, endPoint x: 691, endPoint y: 192, distance: 257.3
click at [691, 192] on div "Janela de atendimento Grade de atendimento Capacidade Transportadoras Veículos …" at bounding box center [636, 291] width 1272 height 582
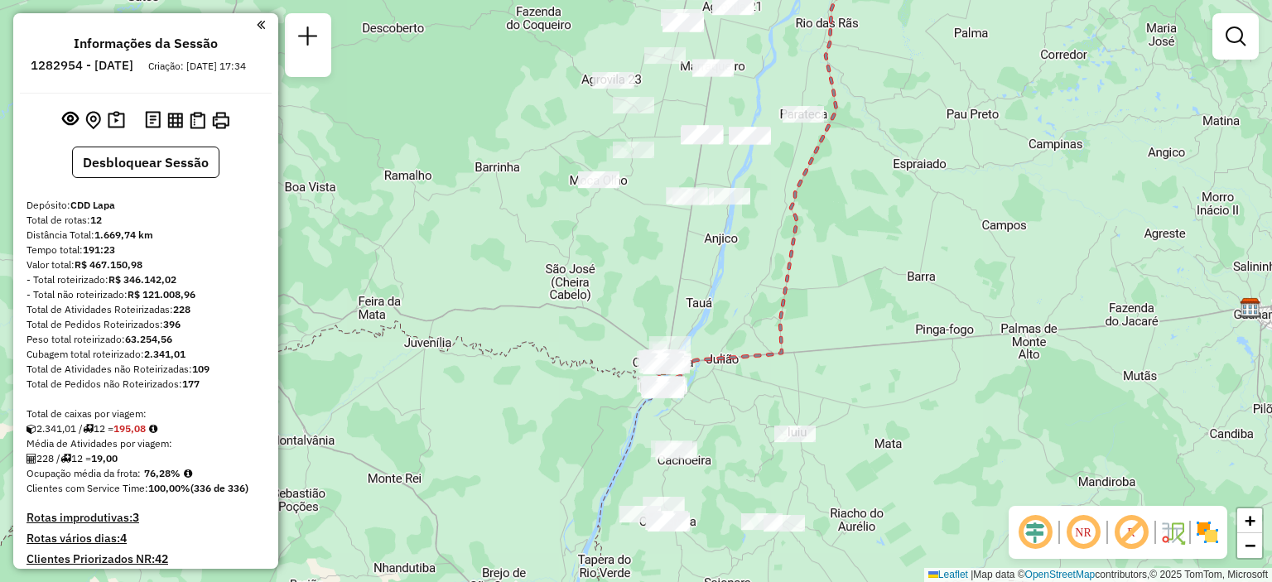
drag, startPoint x: 824, startPoint y: 349, endPoint x: 815, endPoint y: 362, distance: 15.6
click at [820, 360] on div "Janela de atendimento Grade de atendimento Capacidade Transportadoras Veículos …" at bounding box center [636, 291] width 1272 height 582
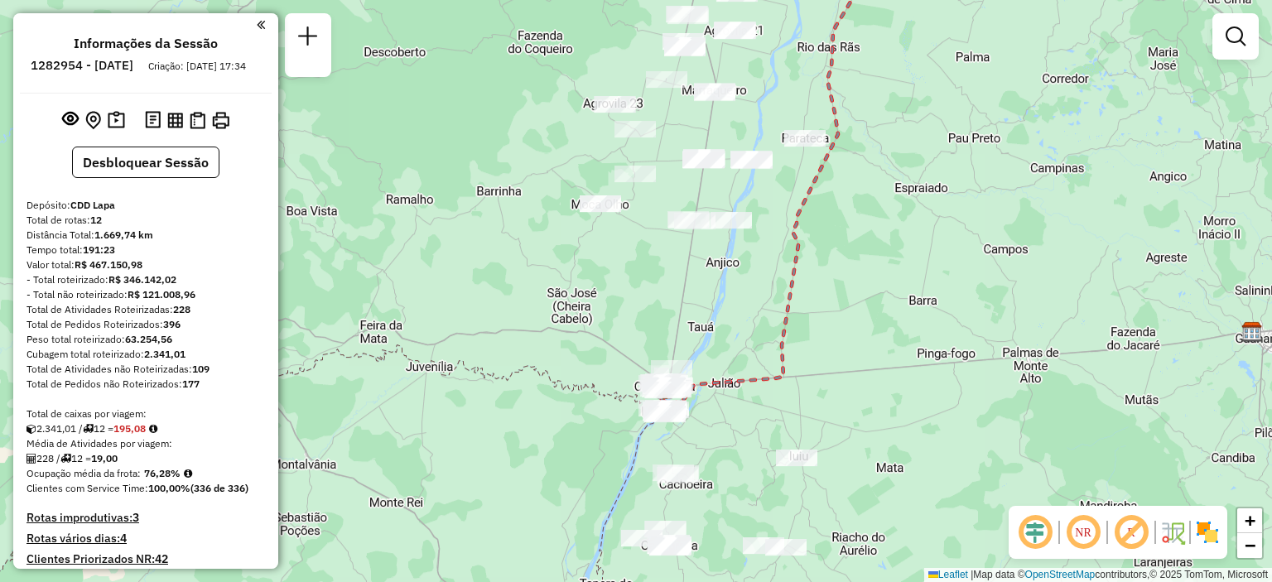
drag, startPoint x: 813, startPoint y: 363, endPoint x: 818, endPoint y: 383, distance: 20.5
click at [818, 383] on div "Janela de atendimento Grade de atendimento Capacidade Transportadoras Veículos …" at bounding box center [636, 291] width 1272 height 582
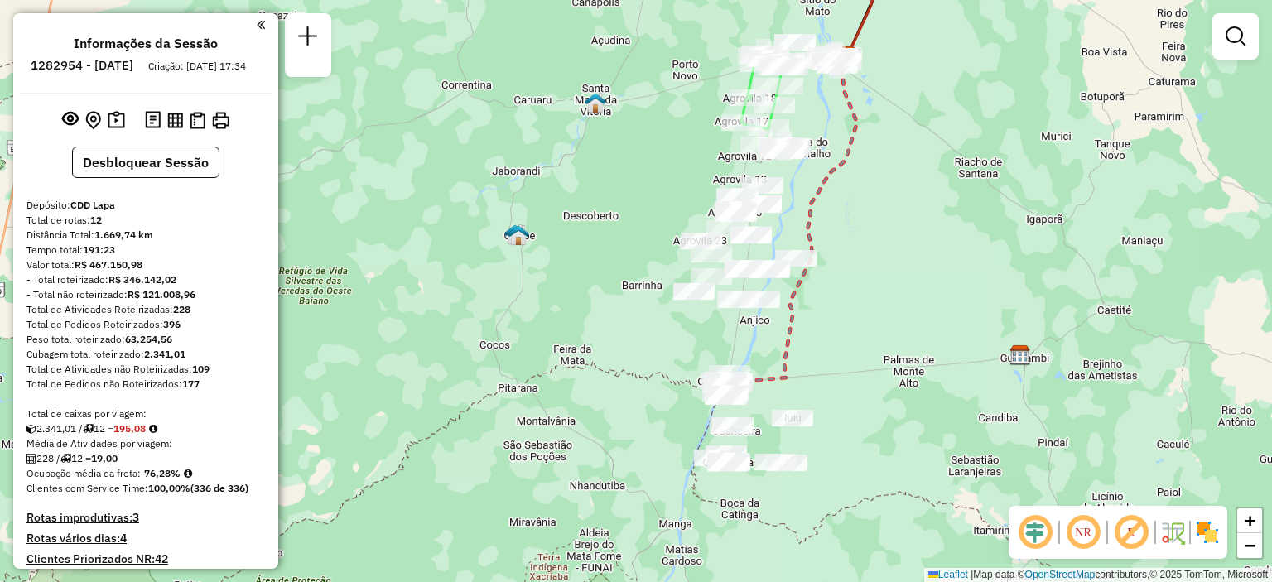
drag, startPoint x: 847, startPoint y: 360, endPoint x: 834, endPoint y: 358, distance: 12.5
click at [834, 358] on div "Janela de atendimento Grade de atendimento Capacidade Transportadoras Veículos …" at bounding box center [636, 291] width 1272 height 582
